Goal: Task Accomplishment & Management: Manage account settings

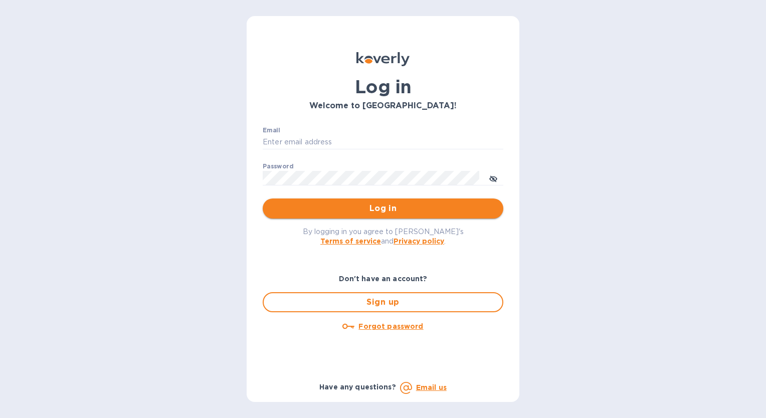
type input "[EMAIL_ADDRESS][DOMAIN_NAME]"
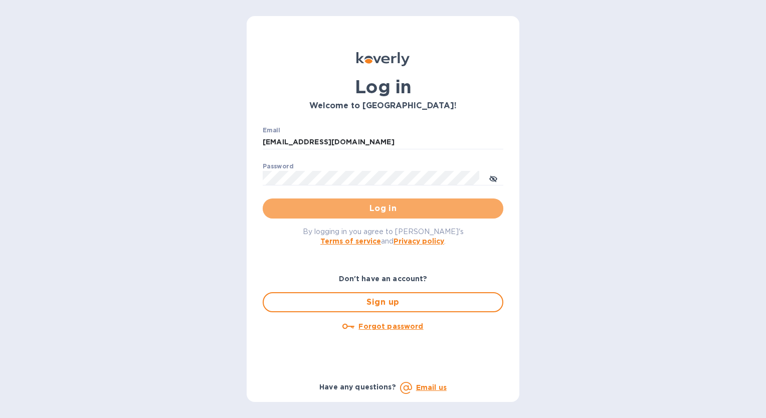
click at [397, 212] on span "Log in" at bounding box center [383, 208] width 224 height 12
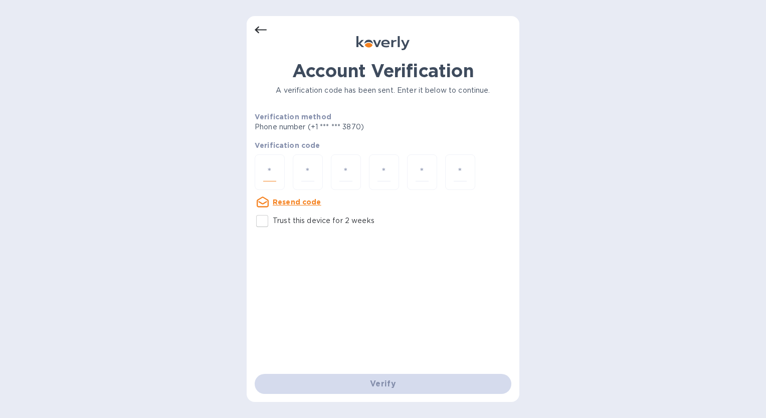
click at [269, 175] on input "number" at bounding box center [269, 172] width 13 height 19
type input "1"
type input "6"
type input "5"
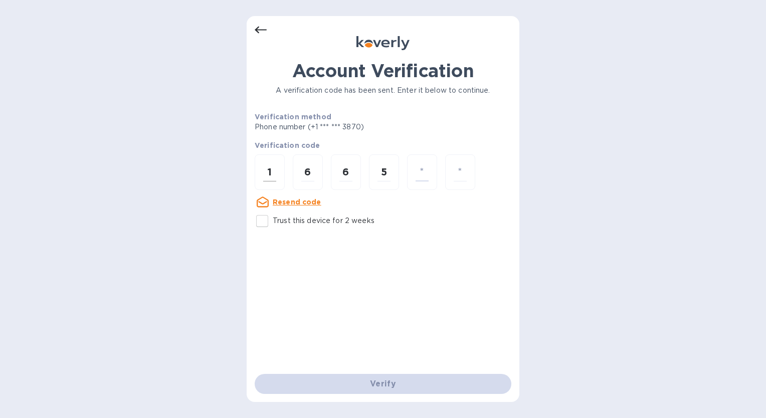
type input "5"
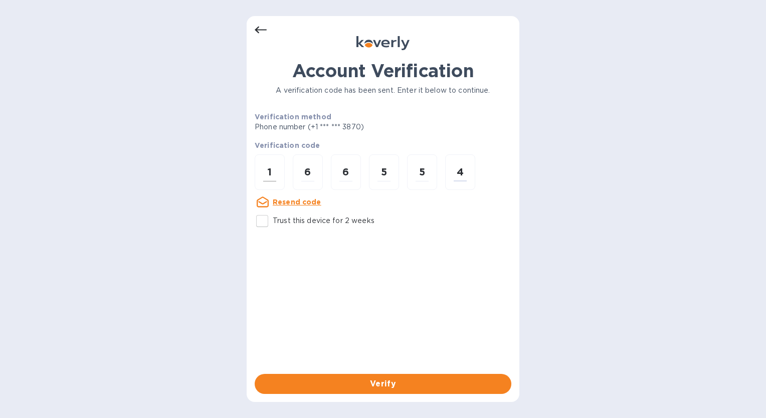
type input "4"
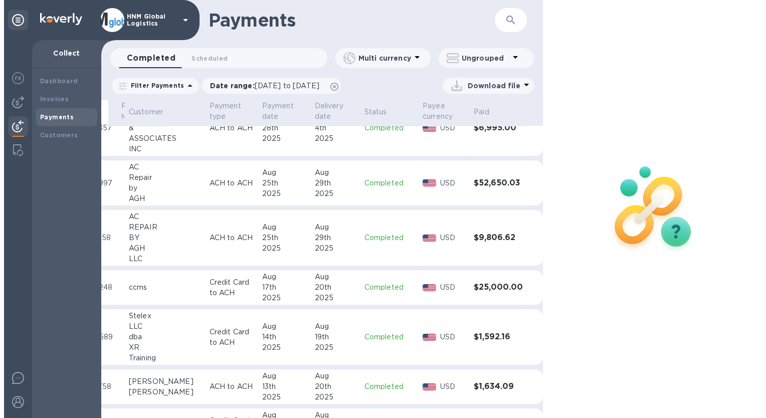
scroll to position [0, 46]
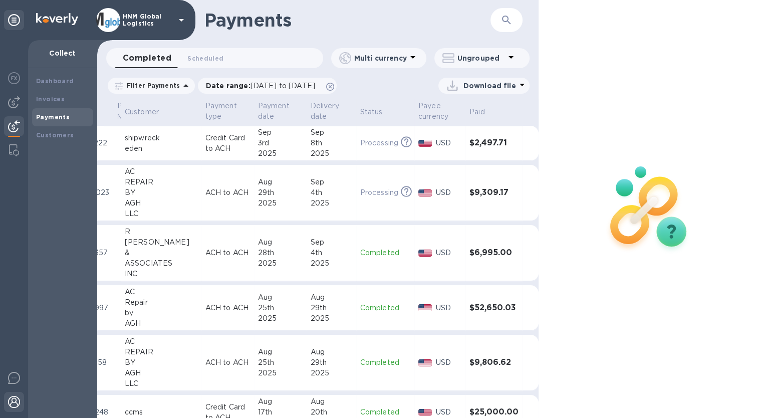
click at [10, 403] on img at bounding box center [14, 402] width 12 height 12
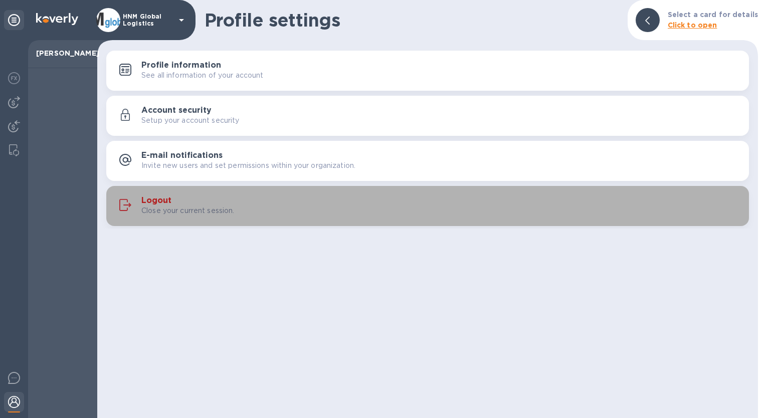
click at [168, 199] on h3 "Logout" at bounding box center [156, 201] width 30 height 10
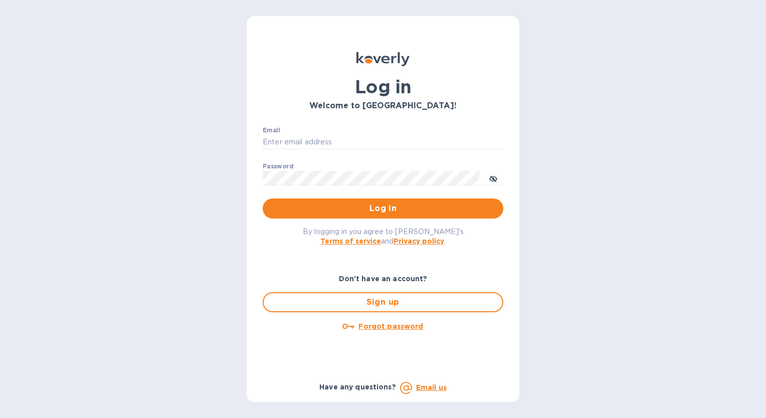
type input "[EMAIL_ADDRESS][DOMAIN_NAME]"
